Goal: Find specific page/section: Find specific page/section

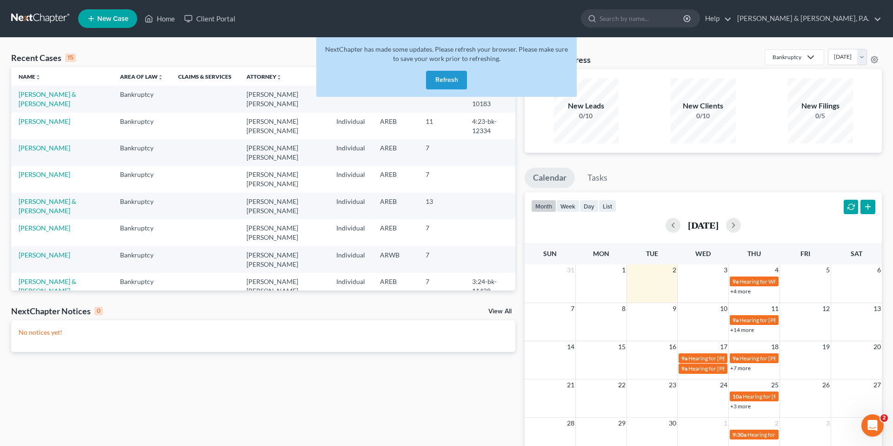
click at [430, 79] on button "Refresh" at bounding box center [446, 80] width 41 height 19
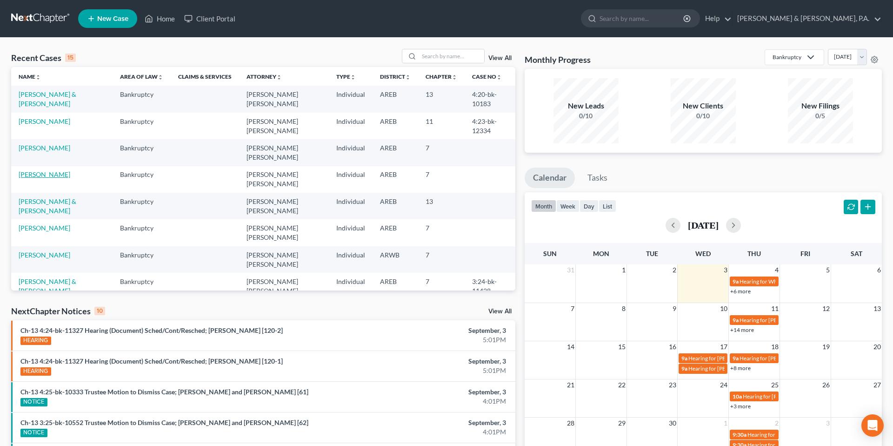
click at [53, 170] on link "[PERSON_NAME]" at bounding box center [45, 174] width 52 height 8
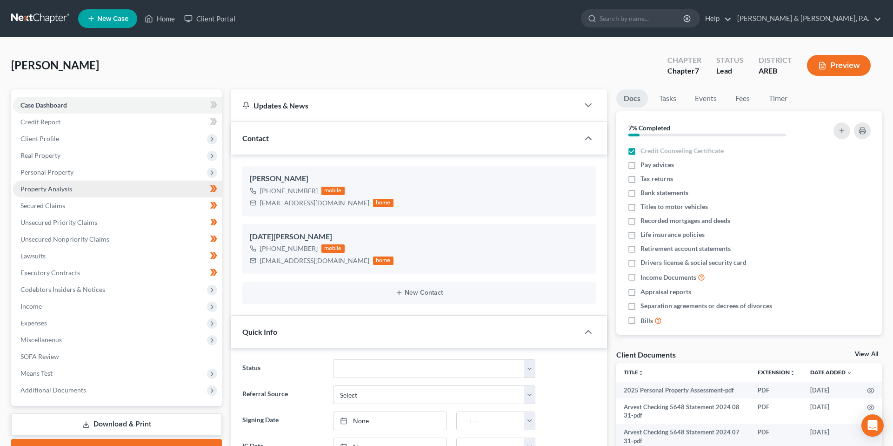
click at [134, 187] on link "Property Analysis" at bounding box center [117, 189] width 209 height 17
